Goal: Information Seeking & Learning: Find specific fact

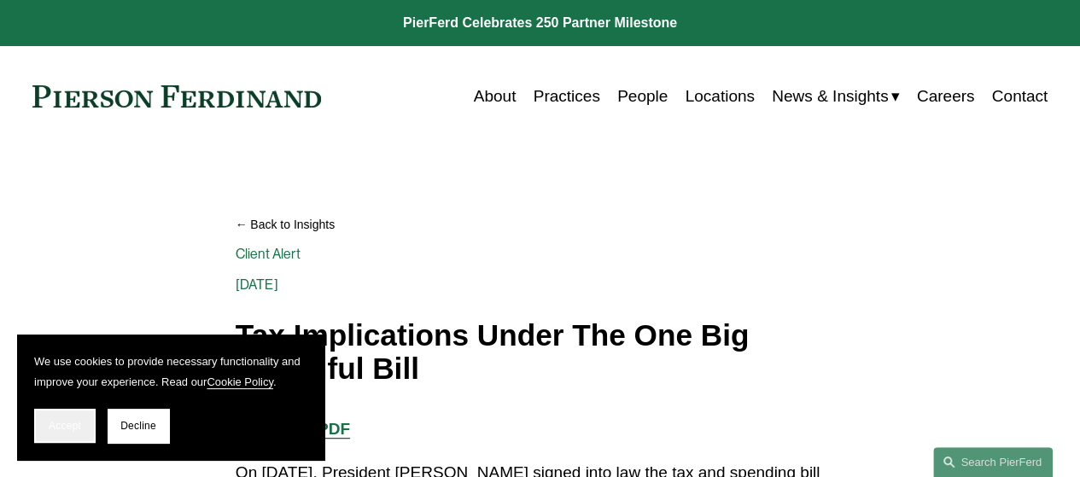
click at [67, 420] on span "Accept" at bounding box center [65, 426] width 32 height 12
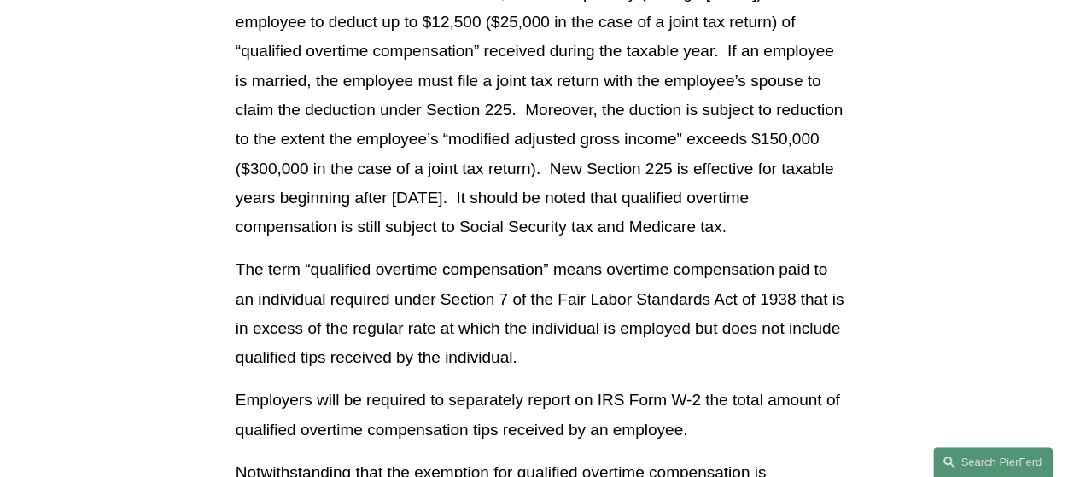
scroll to position [8540, 0]
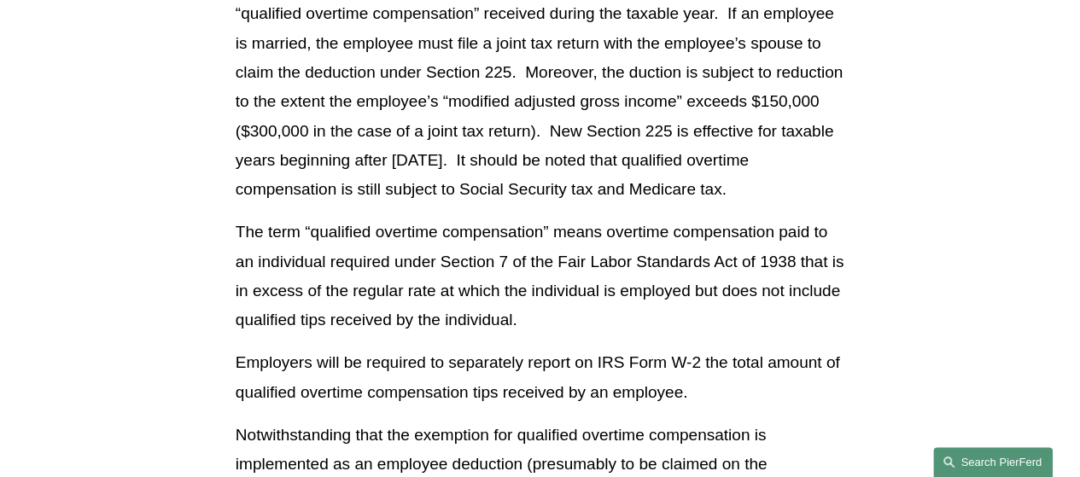
click at [951, 464] on link "Search this site" at bounding box center [993, 463] width 120 height 30
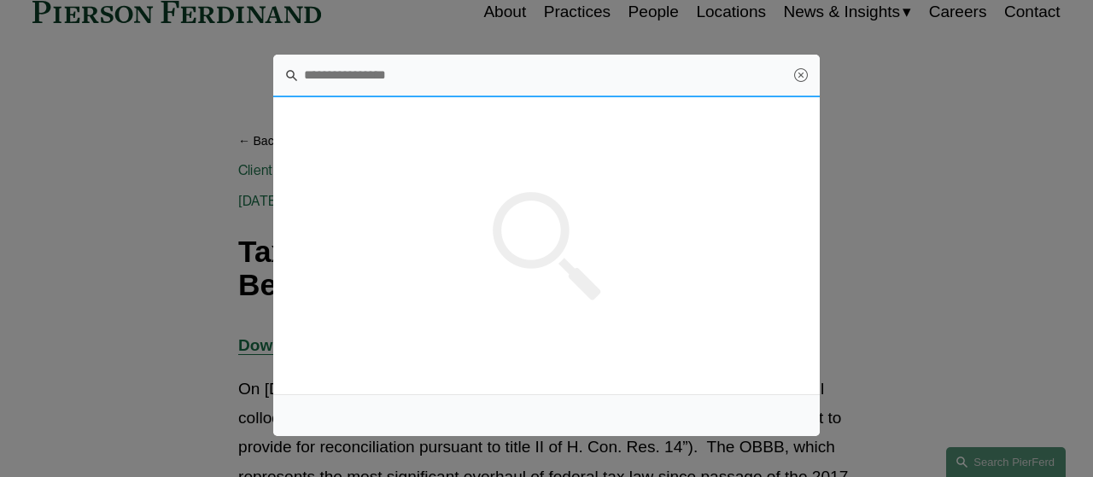
scroll to position [0, 0]
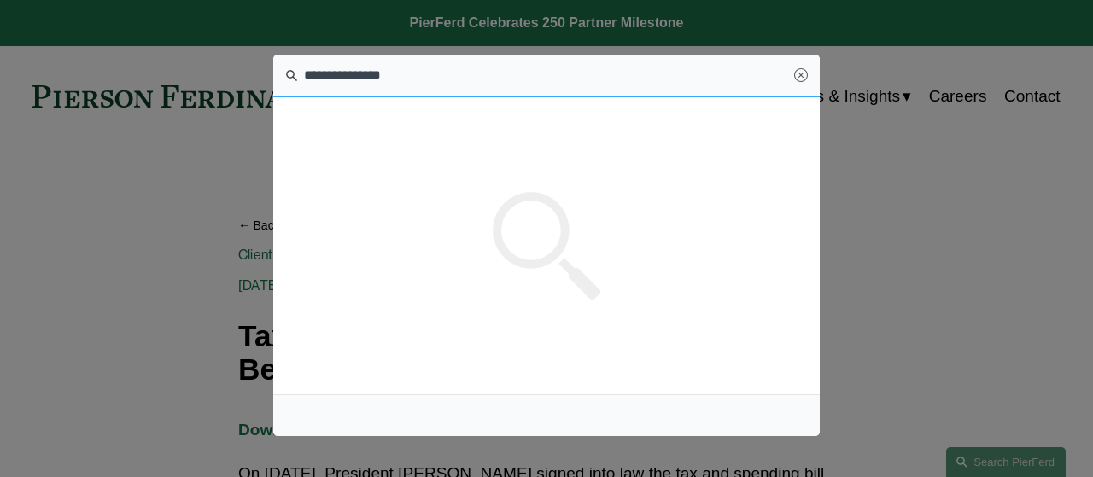
type input "**********"
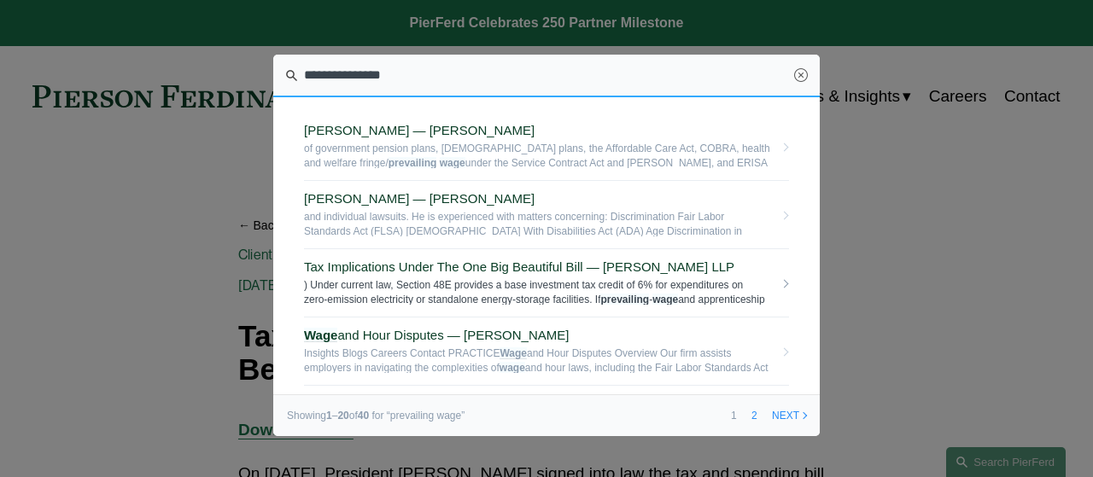
click at [643, 265] on span "Tax Implications Under The One Big Beautiful Bill — [PERSON_NAME] LLP" at bounding box center [539, 267] width 470 height 15
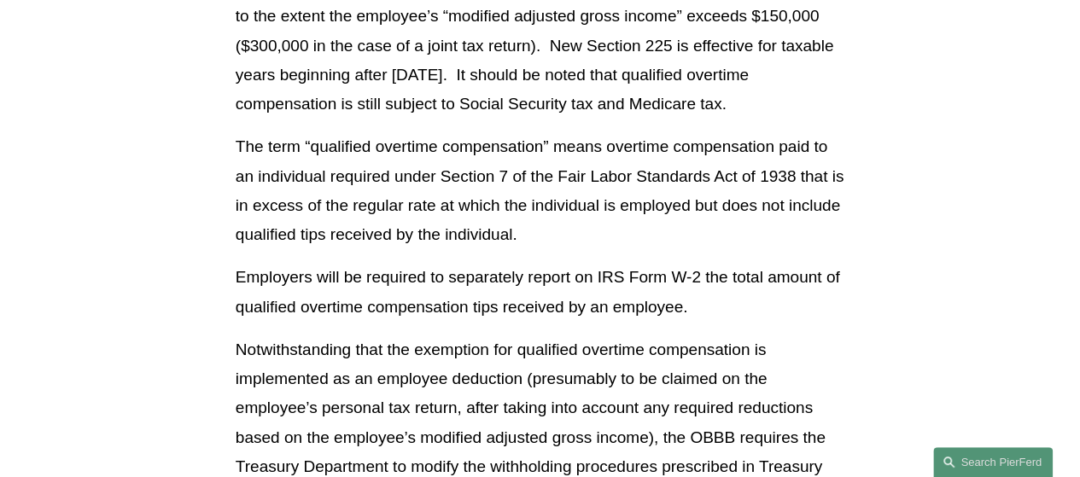
scroll to position [8882, 0]
